Goal: Task Accomplishment & Management: Complete application form

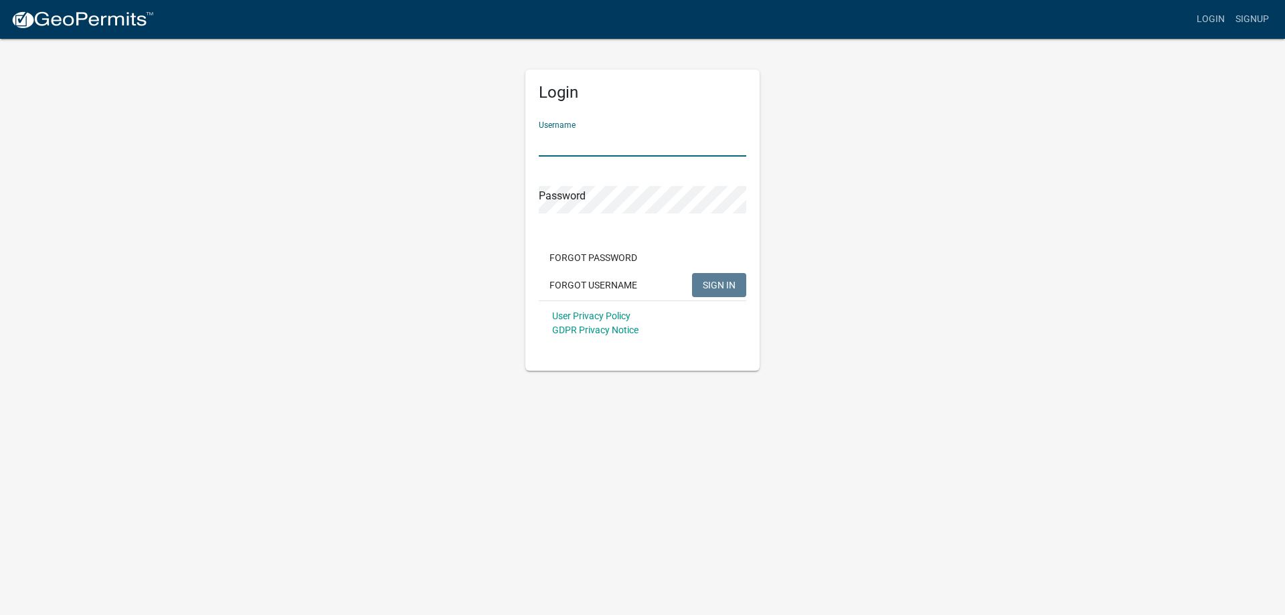
click at [558, 139] on input "Username" at bounding box center [643, 142] width 208 height 27
type input "MasterMHS"
click at [692, 273] on button "SIGN IN" at bounding box center [719, 285] width 54 height 24
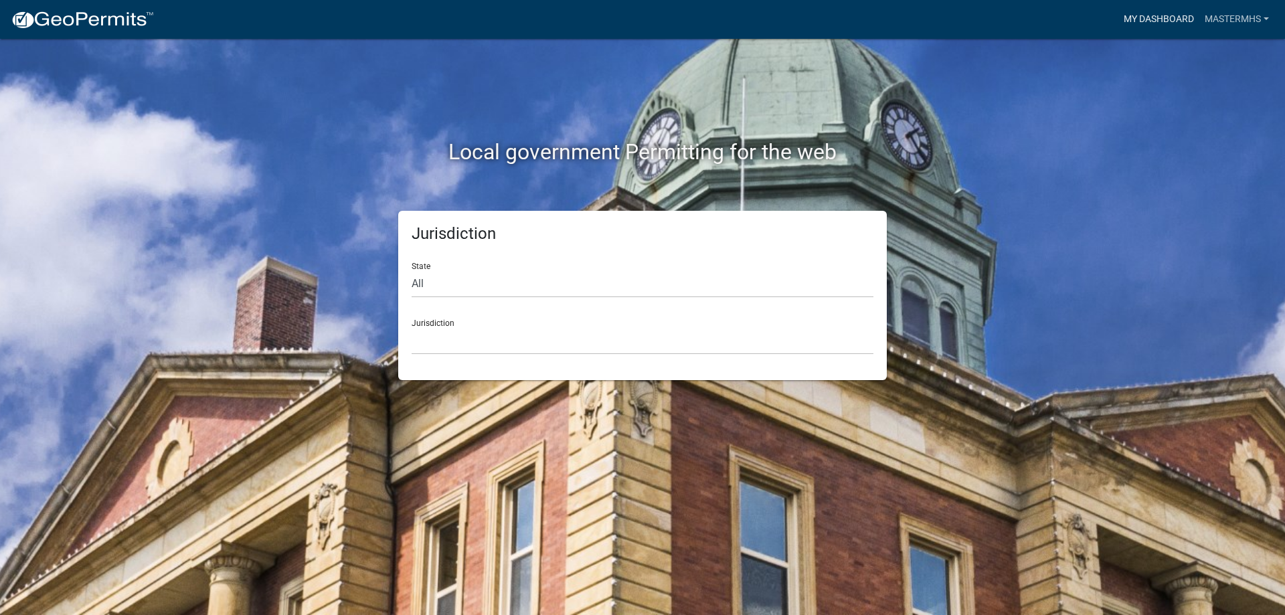
click at [1144, 14] on link "My Dashboard" at bounding box center [1159, 19] width 81 height 25
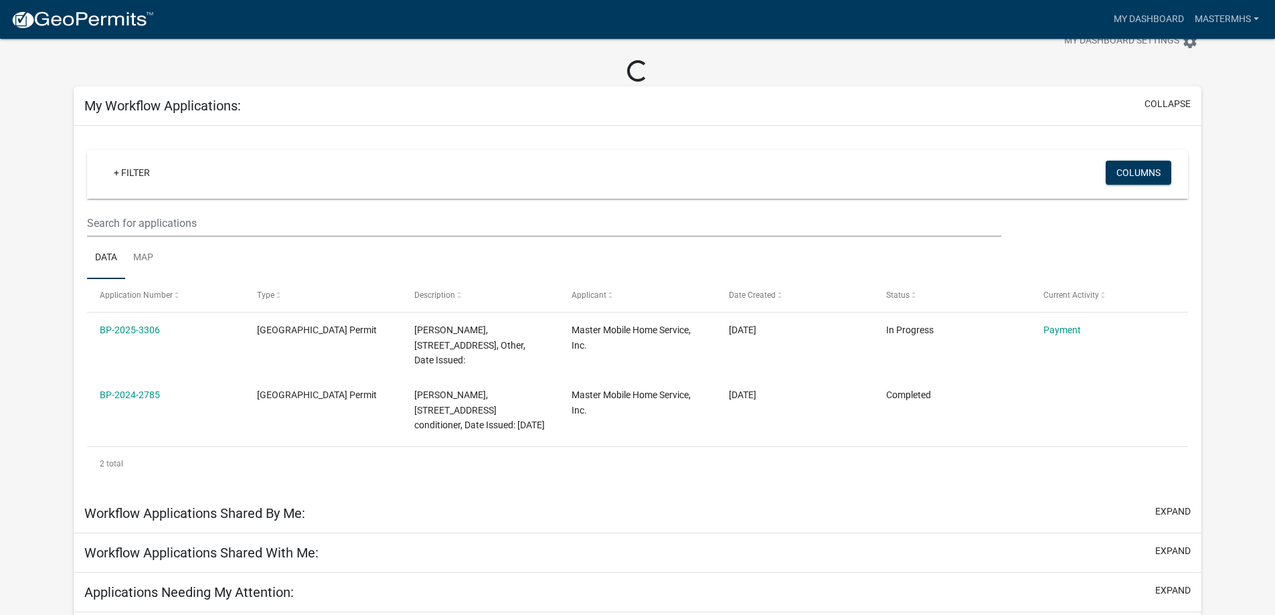
scroll to position [67, 0]
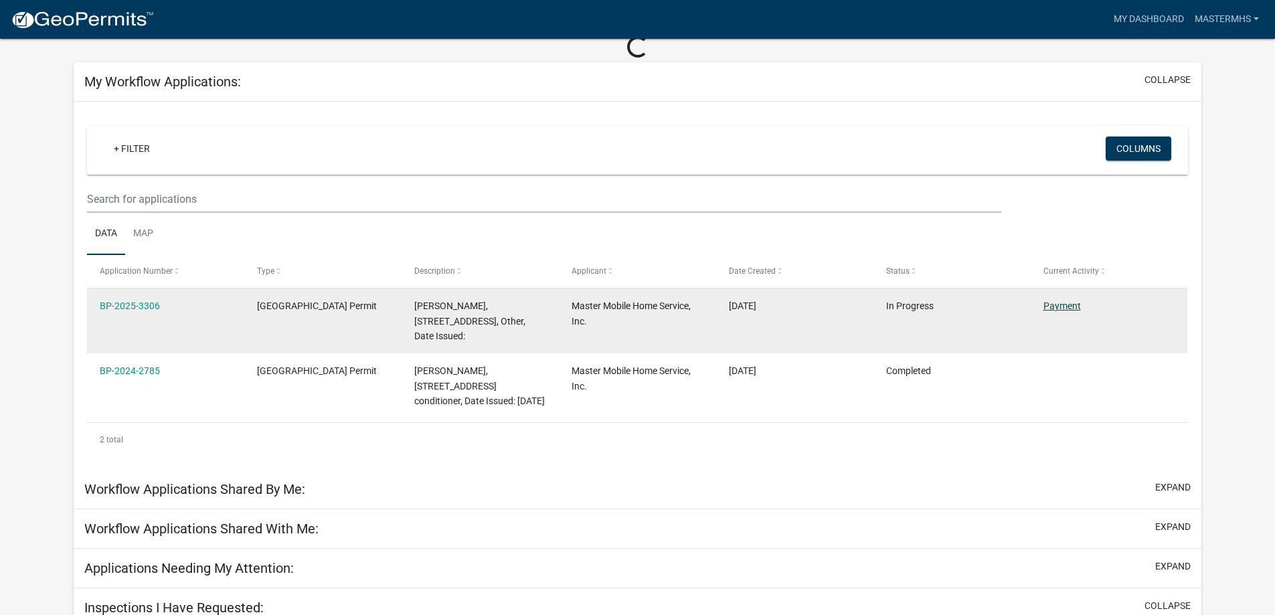
click at [1065, 305] on link "Payment" at bounding box center [1062, 306] width 37 height 11
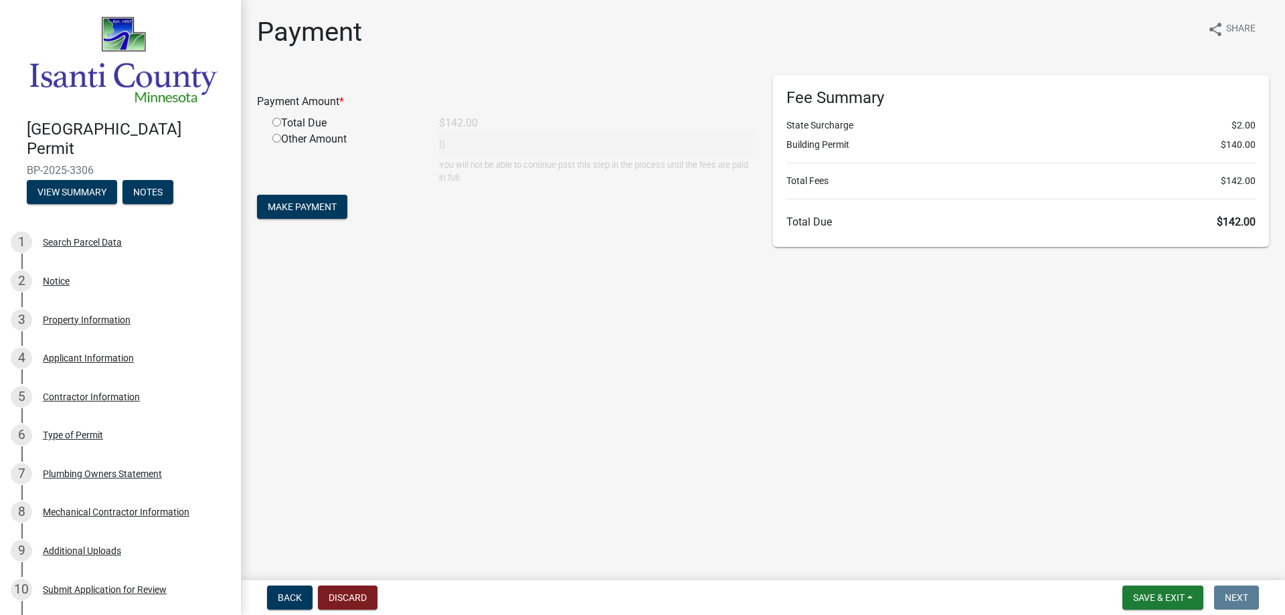
click at [275, 125] on input "radio" at bounding box center [276, 122] width 9 height 9
radio input "true"
type input "142"
click at [299, 199] on button "Make Payment" at bounding box center [302, 207] width 90 height 24
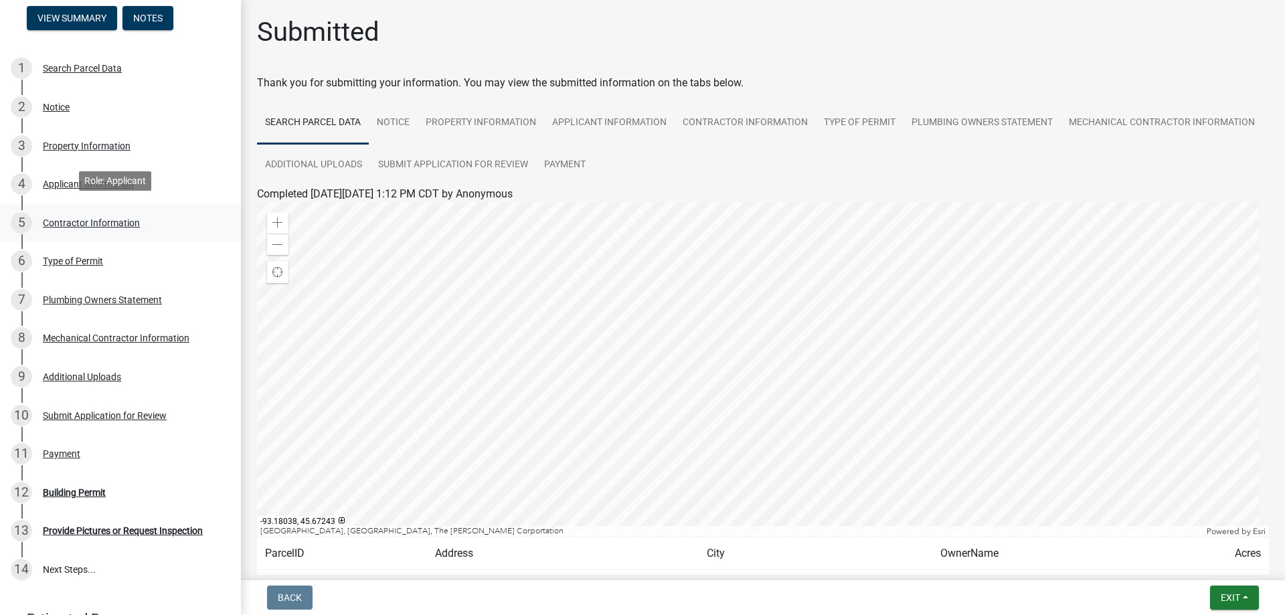
scroll to position [298, 0]
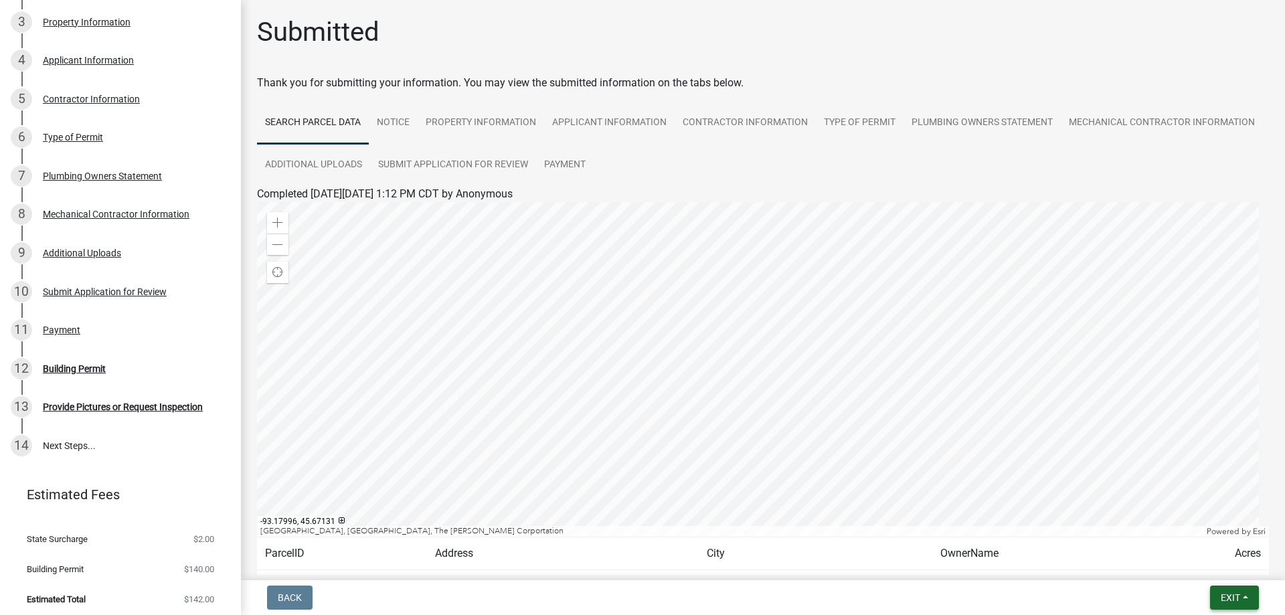
click at [1214, 602] on button "Exit" at bounding box center [1234, 598] width 49 height 24
click at [1178, 570] on button "Save & Exit" at bounding box center [1205, 563] width 107 height 32
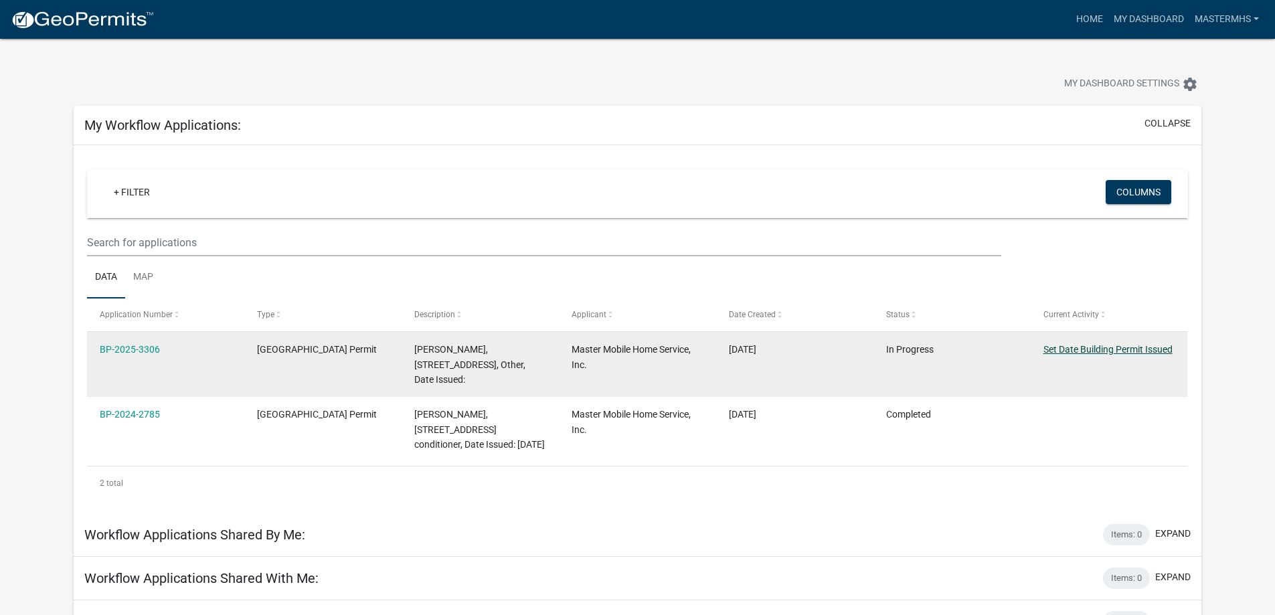
click at [1095, 350] on link "Set Date Building Permit Issued" at bounding box center [1108, 349] width 129 height 11
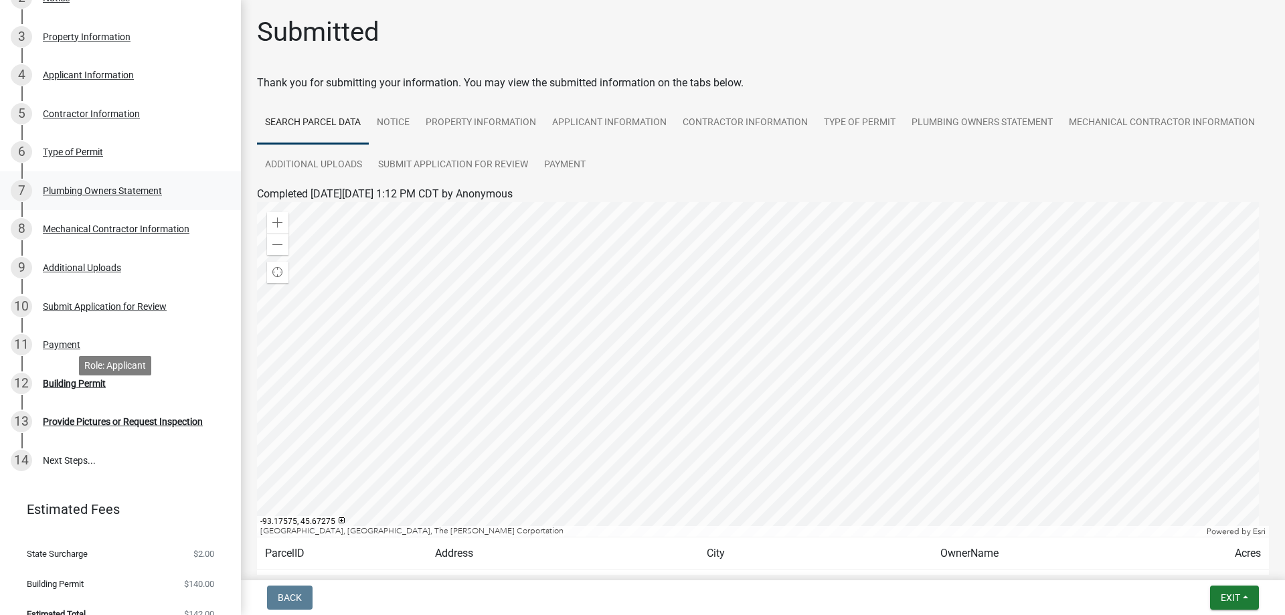
scroll to position [298, 0]
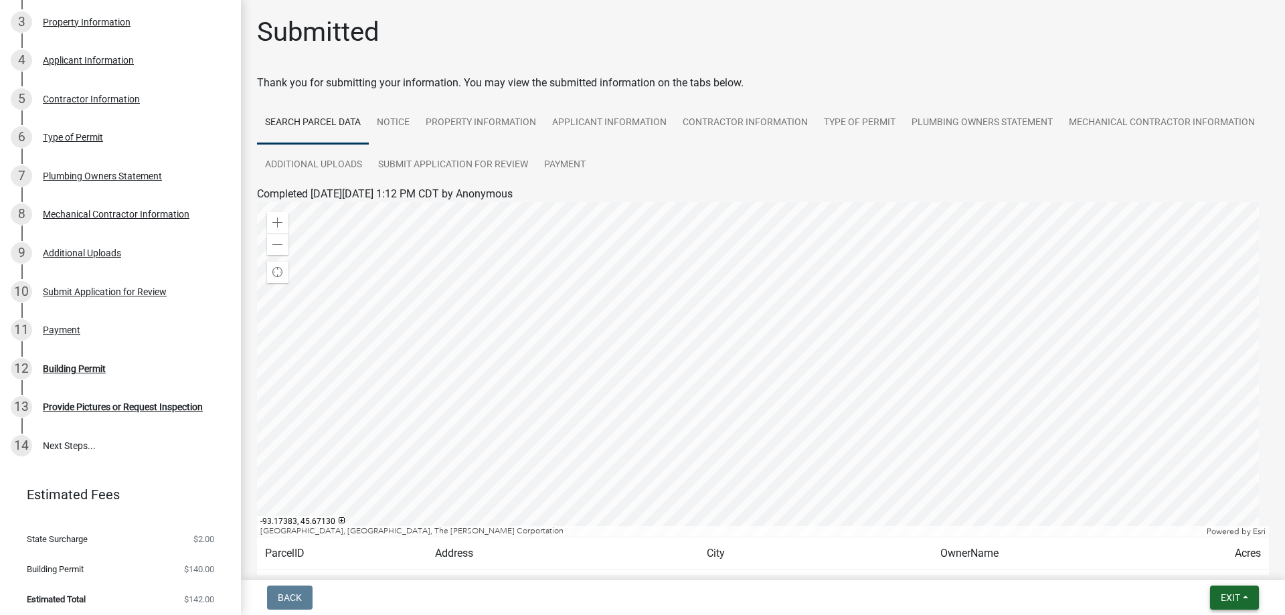
click at [1222, 602] on span "Exit" at bounding box center [1230, 598] width 19 height 11
click at [1181, 567] on button "Save & Exit" at bounding box center [1205, 563] width 107 height 32
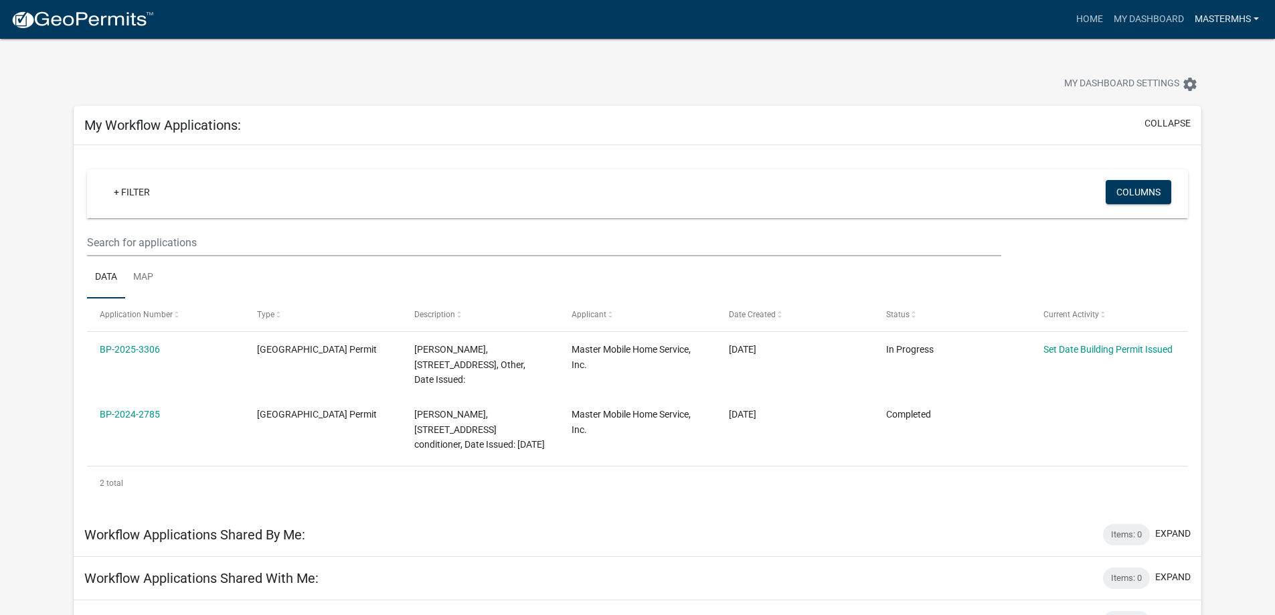
click at [1229, 21] on link "MasterMHS" at bounding box center [1227, 19] width 75 height 25
click at [1198, 105] on link "Logout" at bounding box center [1211, 98] width 107 height 32
